Goal: Find contact information: Find contact information

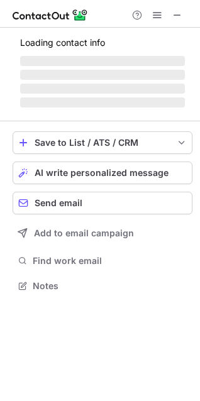
scroll to position [273, 200]
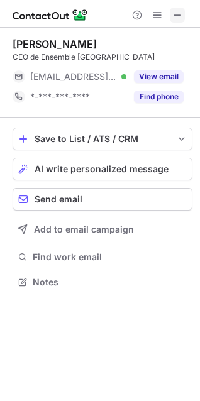
click at [178, 18] on span at bounding box center [177, 15] width 10 height 10
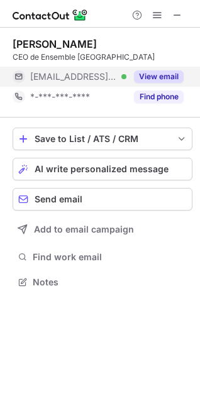
click at [163, 81] on button "View email" at bounding box center [159, 76] width 50 height 13
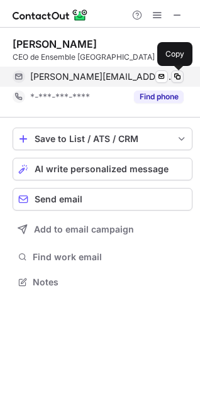
click at [179, 77] on span at bounding box center [177, 77] width 10 height 10
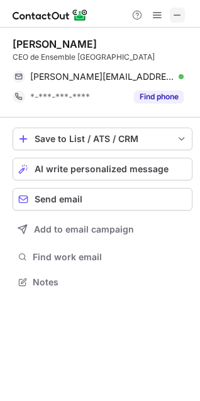
click at [176, 18] on span at bounding box center [177, 15] width 10 height 10
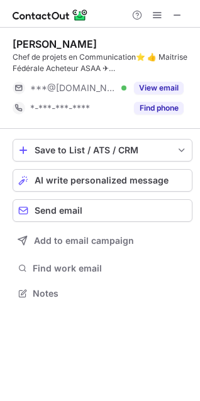
scroll to position [284, 200]
click at [174, 17] on span at bounding box center [177, 15] width 10 height 10
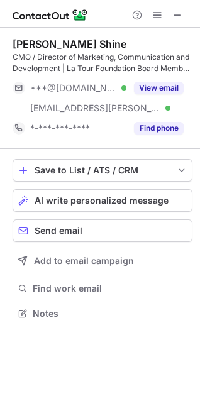
scroll to position [305, 200]
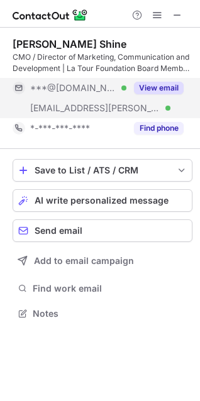
click at [161, 87] on button "View email" at bounding box center [159, 88] width 50 height 13
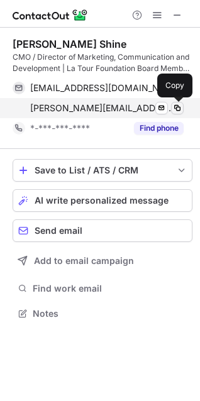
click at [182, 112] on button at bounding box center [177, 108] width 13 height 13
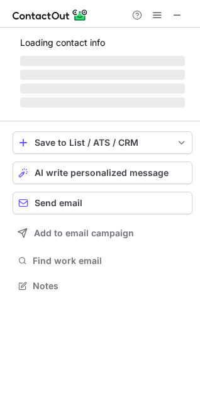
scroll to position [273, 200]
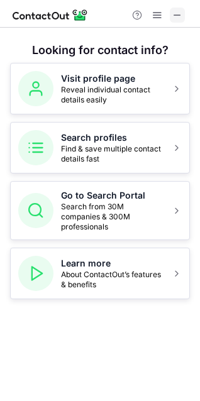
click at [176, 14] on span at bounding box center [177, 15] width 10 height 10
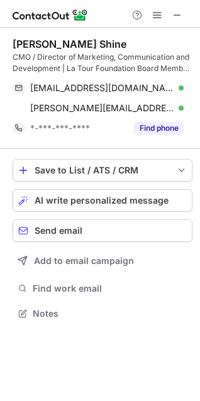
scroll to position [305, 200]
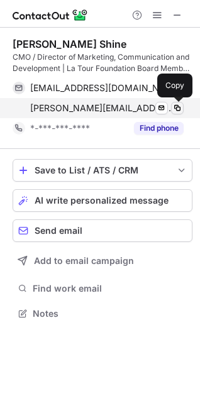
click at [175, 109] on span at bounding box center [177, 108] width 10 height 10
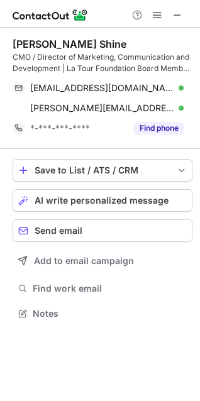
drag, startPoint x: 175, startPoint y: 19, endPoint x: 146, endPoint y: 22, distance: 29.1
click at [175, 19] on span at bounding box center [177, 15] width 10 height 10
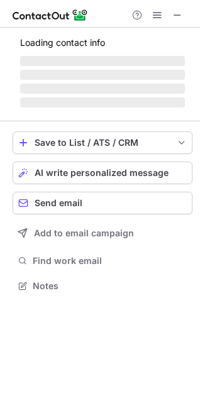
scroll to position [284, 200]
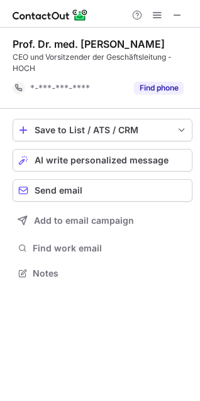
scroll to position [264, 200]
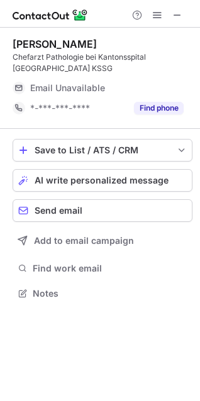
scroll to position [284, 200]
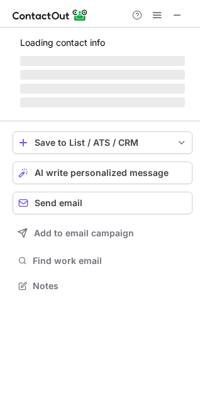
scroll to position [293, 200]
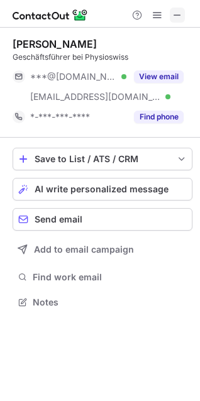
click at [181, 14] on span at bounding box center [177, 15] width 10 height 10
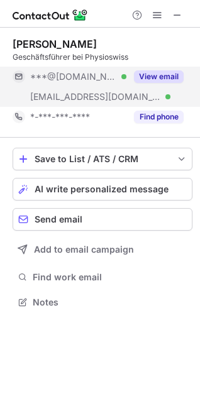
click at [161, 80] on button "View email" at bounding box center [159, 76] width 50 height 13
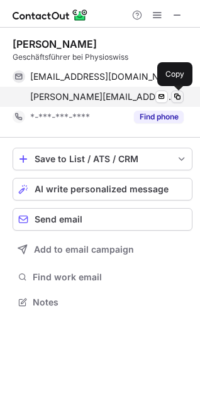
click at [173, 96] on span at bounding box center [177, 97] width 10 height 10
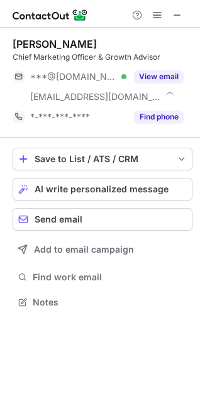
scroll to position [293, 200]
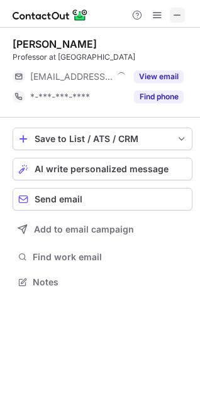
scroll to position [273, 200]
click at [174, 14] on span at bounding box center [177, 15] width 10 height 10
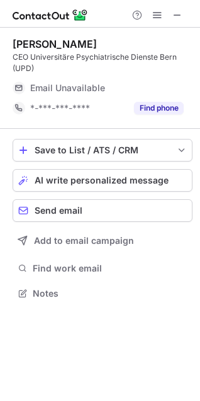
scroll to position [284, 200]
click at [173, 20] on span at bounding box center [177, 15] width 10 height 10
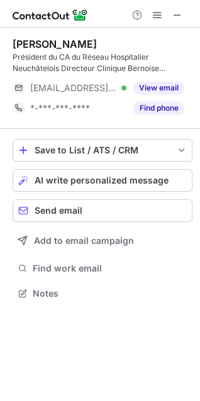
scroll to position [284, 200]
click at [170, 15] on button at bounding box center [177, 15] width 15 height 15
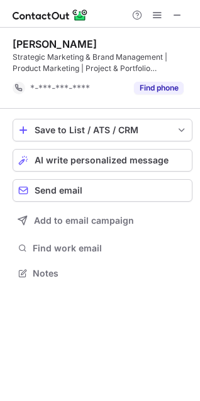
scroll to position [264, 200]
click at [176, 11] on span at bounding box center [177, 15] width 10 height 10
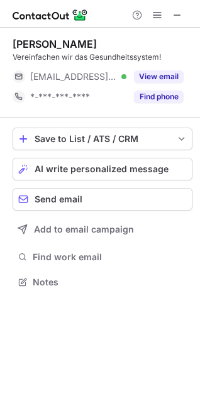
scroll to position [273, 200]
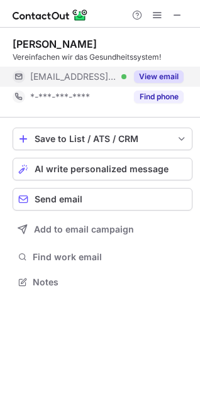
click at [158, 74] on button "View email" at bounding box center [159, 76] width 50 height 13
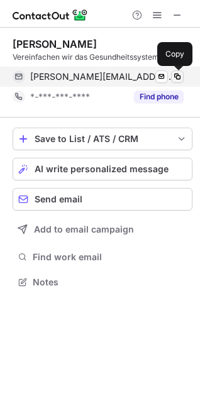
click at [173, 76] on span at bounding box center [177, 77] width 10 height 10
